Goal: Task Accomplishment & Management: Use online tool/utility

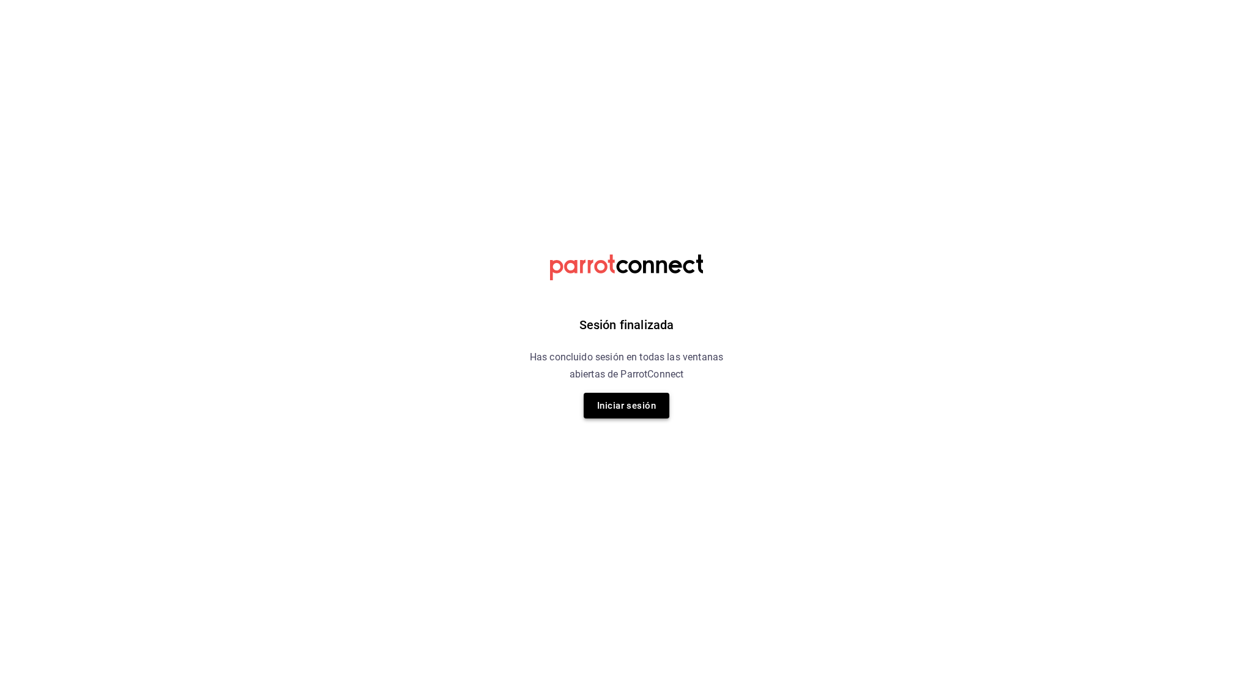
click at [606, 412] on button "Iniciar sesión" at bounding box center [627, 406] width 86 height 26
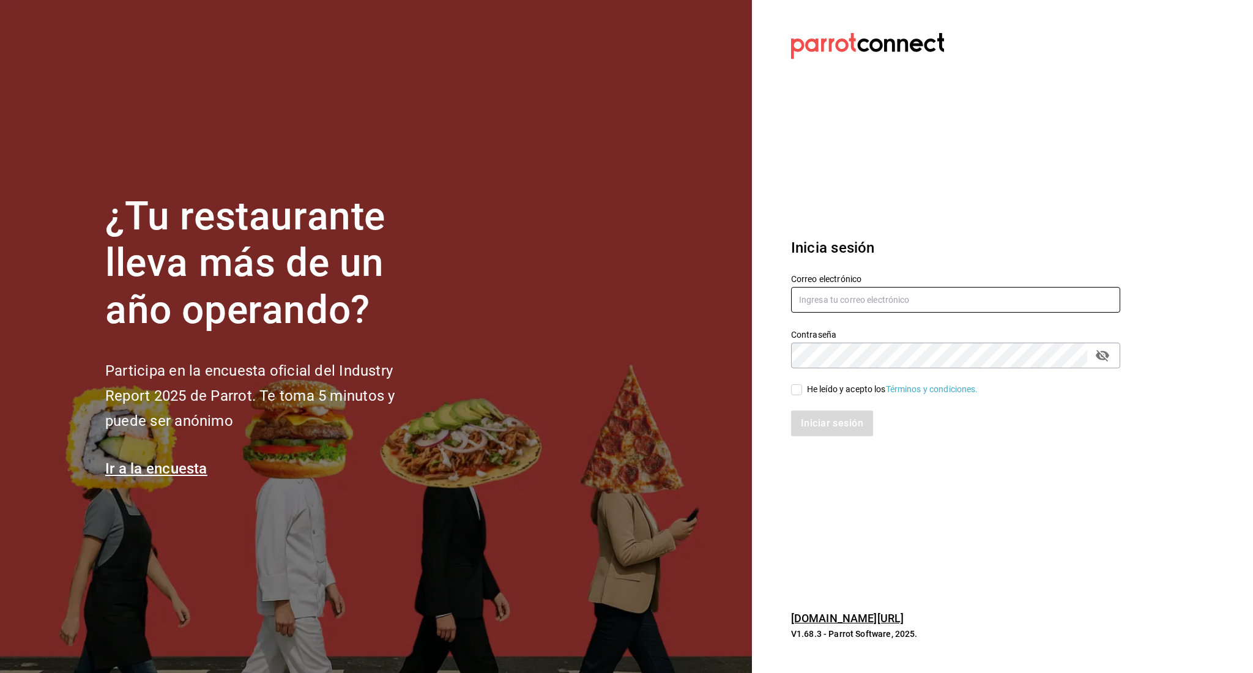
type input "[PERSON_NAME][EMAIL_ADDRESS][PERSON_NAME][DOMAIN_NAME]"
click at [797, 381] on div "He leído y acepto los Términos y condiciones." at bounding box center [949, 382] width 344 height 28
click at [799, 389] on input "He leído y acepto los Términos y condiciones." at bounding box center [796, 389] width 11 height 11
checkbox input "true"
click at [800, 421] on button "Iniciar sesión" at bounding box center [832, 424] width 83 height 26
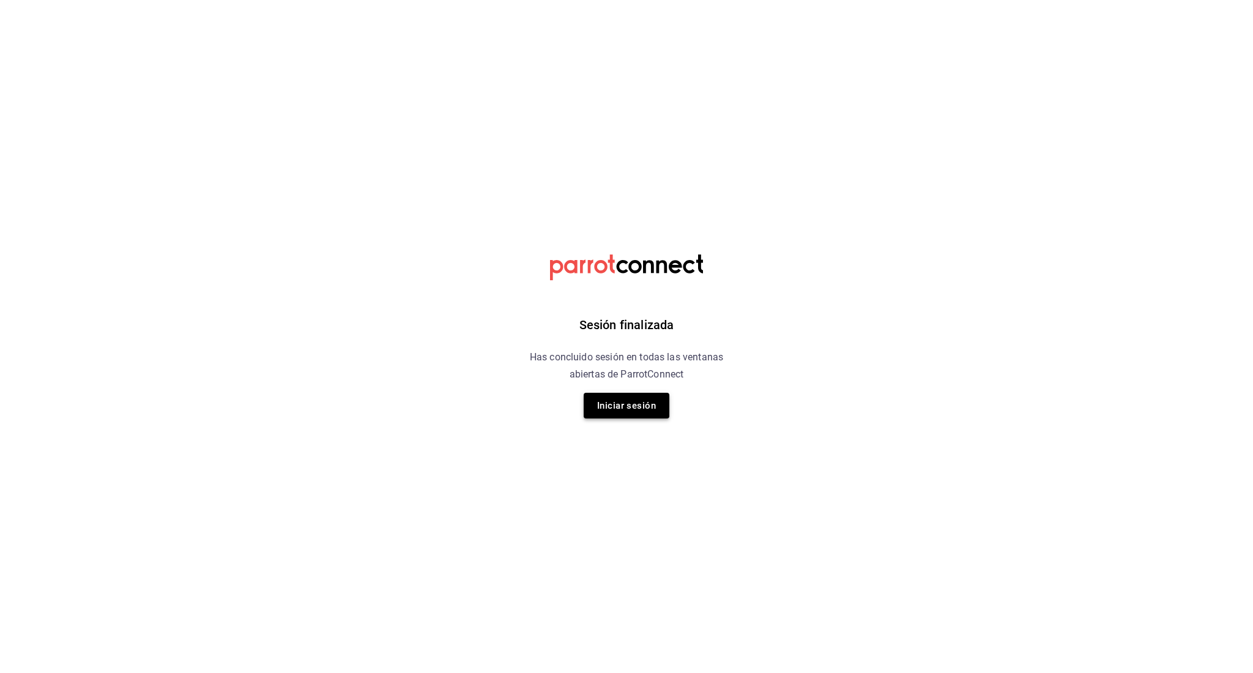
click at [643, 416] on button "Iniciar sesión" at bounding box center [627, 406] width 86 height 26
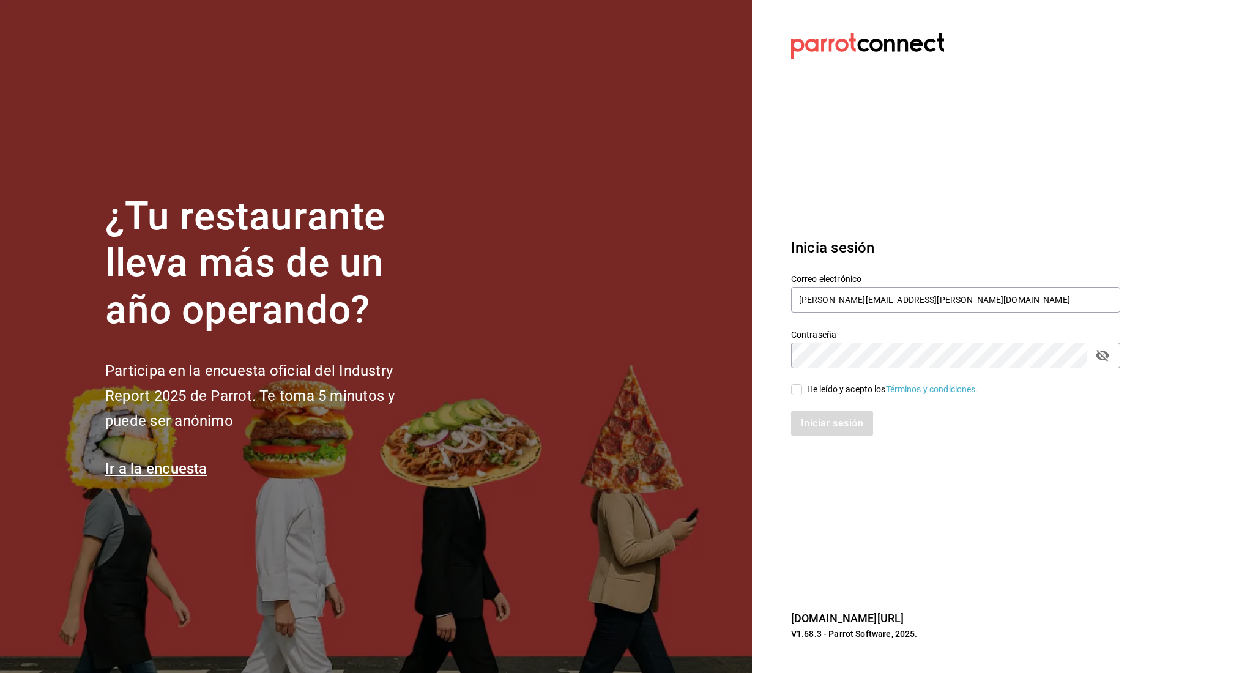
click at [784, 387] on div "He leído y acepto los Términos y condiciones." at bounding box center [949, 382] width 344 height 28
click at [794, 387] on input "He leído y acepto los Términos y condiciones." at bounding box center [796, 389] width 11 height 11
checkbox input "true"
click at [797, 428] on button "Iniciar sesión" at bounding box center [832, 424] width 83 height 26
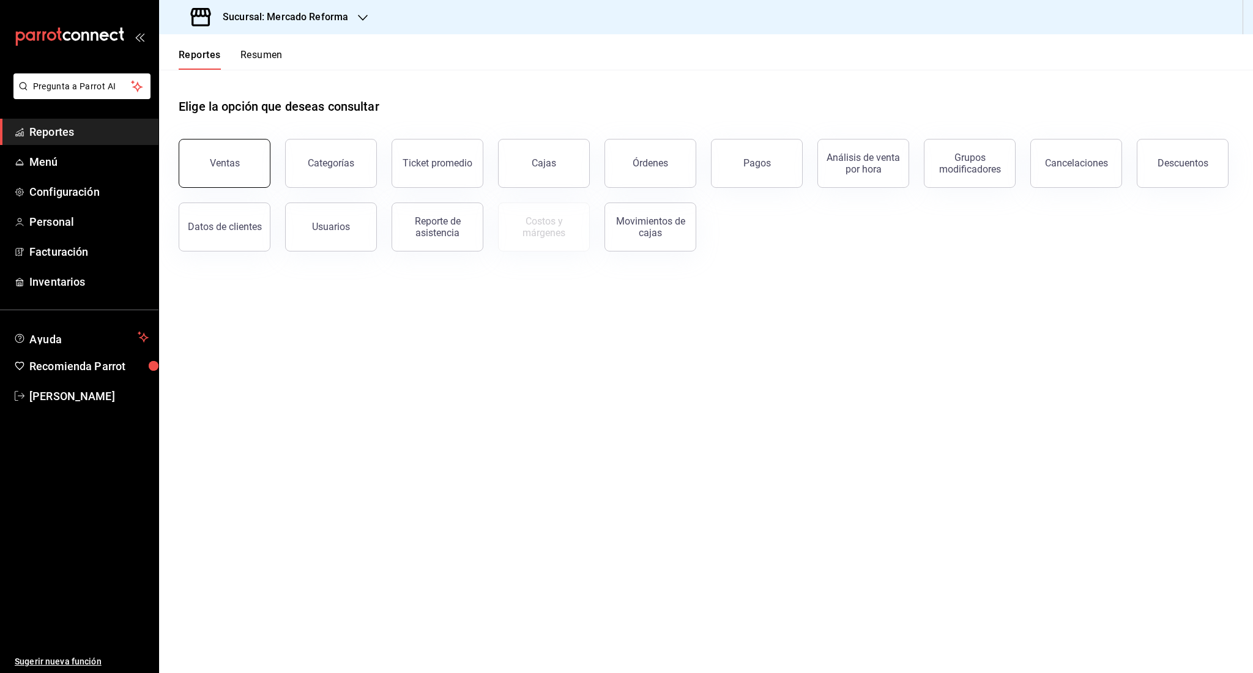
click at [231, 171] on button "Ventas" at bounding box center [225, 163] width 92 height 49
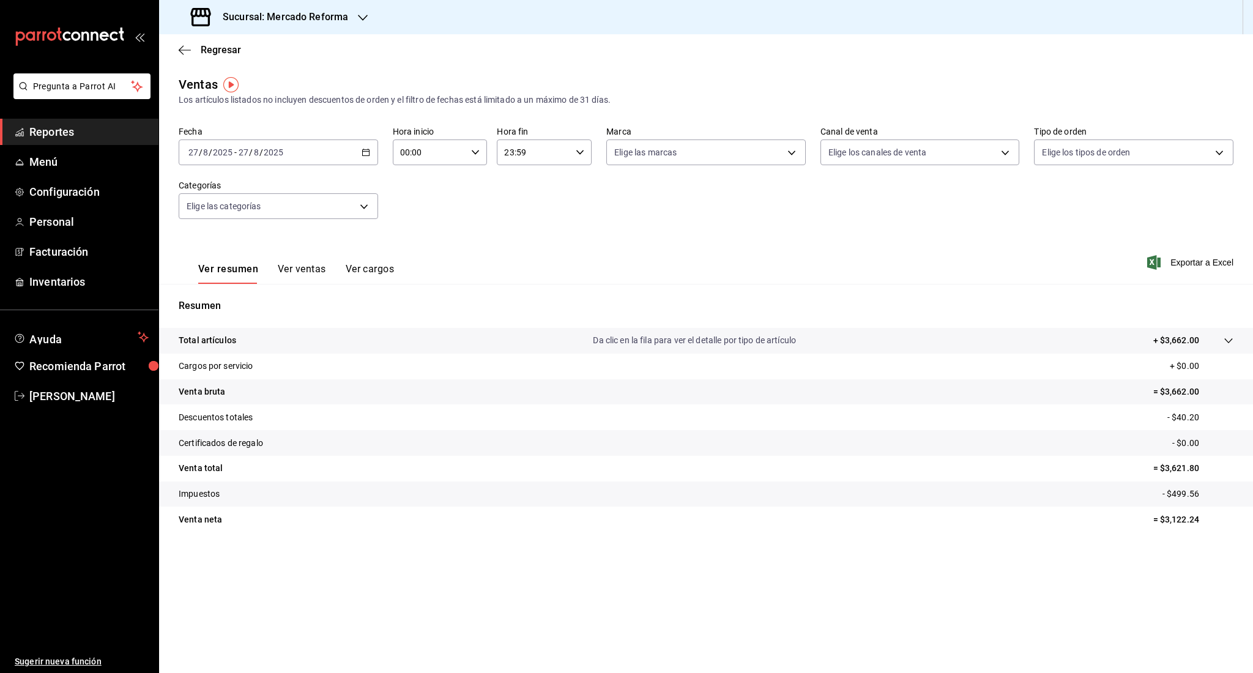
click at [234, 143] on div "2025-08-27 27 / 8 / 2025 - 2025-08-27 27 / 8 / 2025" at bounding box center [278, 153] width 199 height 26
click at [231, 219] on span "Ayer" at bounding box center [236, 217] width 95 height 13
